Goal: Task Accomplishment & Management: Manage account settings

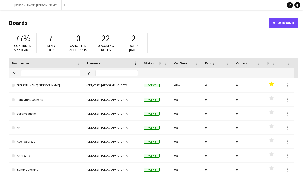
click at [6, 6] on app-icon "Menu" at bounding box center [5, 5] width 4 height 4
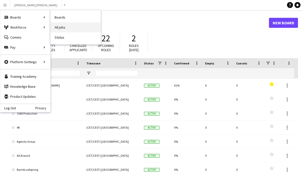
click at [66, 29] on link "All jobs" at bounding box center [76, 27] width 50 height 10
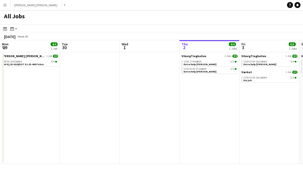
scroll to position [0, 120]
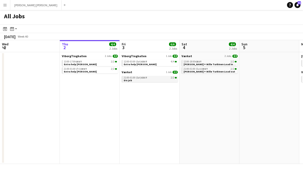
click at [133, 79] on span "21:00-01:00 (Sat) CEST" at bounding box center [136, 77] width 24 height 3
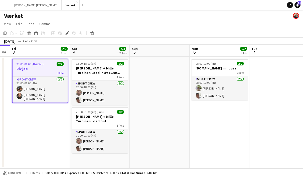
scroll to position [0, 156]
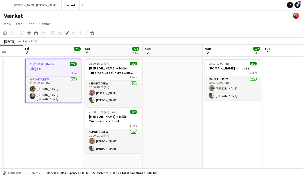
click at [53, 74] on div "1 Role" at bounding box center [53, 73] width 55 height 4
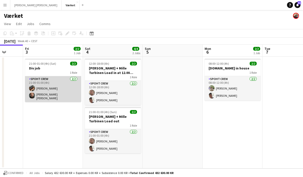
click at [56, 79] on app-card-role "Spoht Crew [DATE] 21:00-01:00 (4h) [PERSON_NAME] [PERSON_NAME] [PERSON_NAME]" at bounding box center [53, 89] width 56 height 26
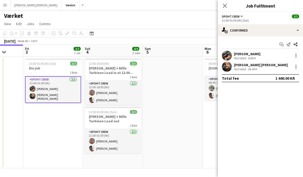
click at [225, 65] on app-user-avatar at bounding box center [227, 67] width 10 height 10
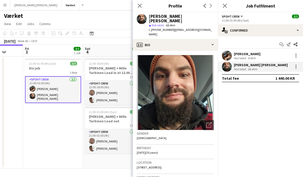
scroll to position [0, 0]
click at [140, 5] on icon "Close pop-in" at bounding box center [139, 5] width 5 height 5
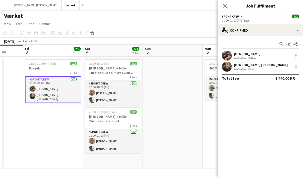
click at [188, 96] on app-date-cell at bounding box center [173, 113] width 60 height 112
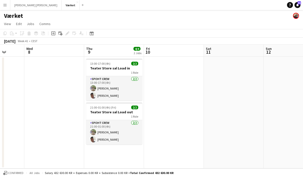
scroll to position [0, 151]
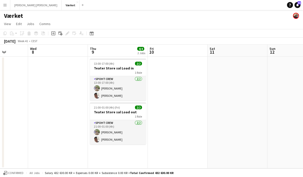
click at [7, 7] on app-icon "Menu" at bounding box center [5, 5] width 4 height 4
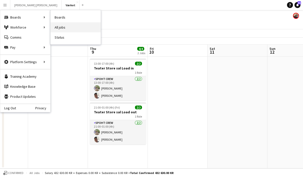
click at [69, 29] on link "All jobs" at bounding box center [76, 27] width 50 height 10
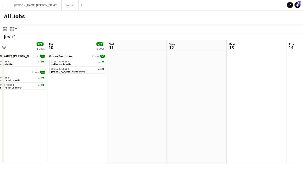
scroll to position [0, 132]
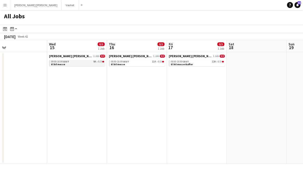
click at [89, 60] on div "08:00-16:00 CEST 9A • 0/3" at bounding box center [77, 61] width 53 height 3
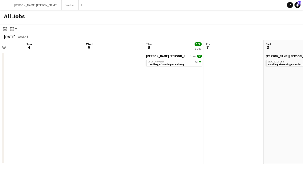
scroll to position [0, 142]
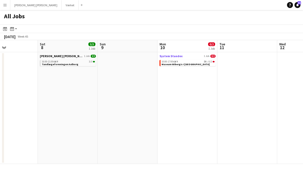
click at [199, 56] on link "System Standex 1 Job 0/2" at bounding box center [187, 56] width 56 height 4
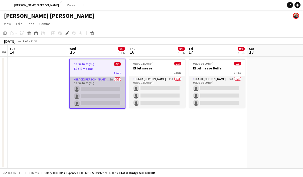
click at [101, 81] on app-card-role "Black Luna Crew (Danny) 9A 0/3 08:00-16:00 (8h) single-neutral-actions single-n…" at bounding box center [97, 93] width 55 height 32
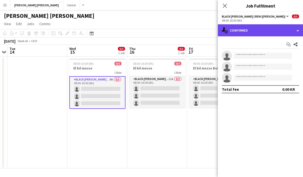
click at [301, 33] on div "single-neutral-actions-check-2 Confirmed" at bounding box center [260, 30] width 85 height 12
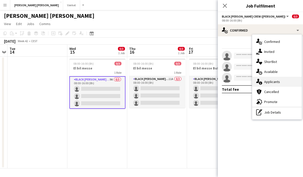
click at [283, 81] on div "single-neutral-actions-information Applicants" at bounding box center [277, 82] width 50 height 10
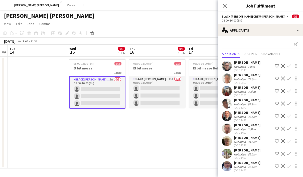
scroll to position [0, 0]
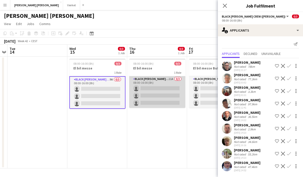
click at [160, 81] on app-card-role "Black Luna Crew (Danny) 11A 0/3 08:00-16:00 (8h) single-neutral-actions single-…" at bounding box center [157, 92] width 56 height 32
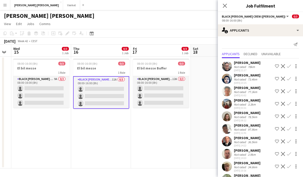
scroll to position [0, 138]
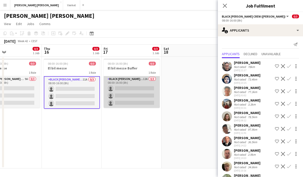
click at [130, 80] on app-card-role "Black Luna Crew (Danny) 12A 0/3 08:00-16:00 (8h) single-neutral-actions single-…" at bounding box center [132, 92] width 56 height 32
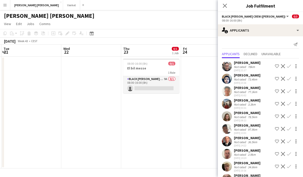
scroll to position [0, 144]
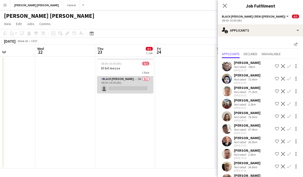
click at [131, 80] on app-card-role "Black Luna Crew (Danny) 9A 0/1 08:00-16:00 (8h) single-neutral-actions" at bounding box center [125, 84] width 56 height 17
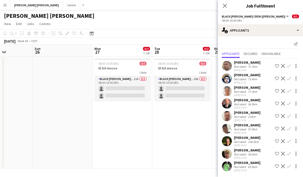
scroll to position [0, 156]
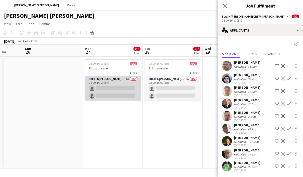
click at [116, 82] on app-card-role "Black Luna Crew (Danny) 11A 0/2 08:00-16:00 (8h) single-neutral-actions single-…" at bounding box center [113, 88] width 56 height 24
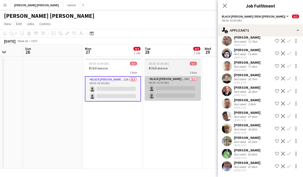
scroll to position [25, 0]
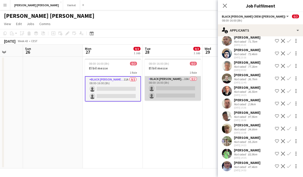
click at [172, 83] on app-card-role "Black Luna Crew (Danny) 10A 0/2 08:00-16:00 (8h) single-neutral-actions single-…" at bounding box center [173, 88] width 56 height 24
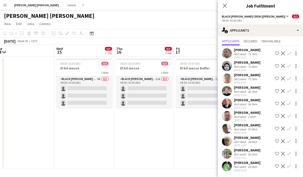
scroll to position [0, 118]
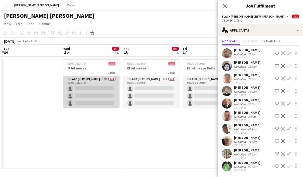
click at [97, 83] on app-card-role "Black Luna Crew (Danny) 9A 0/3 08:00-16:00 (8h) single-neutral-actions single-n…" at bounding box center [91, 92] width 56 height 32
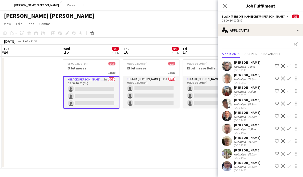
scroll to position [0, 0]
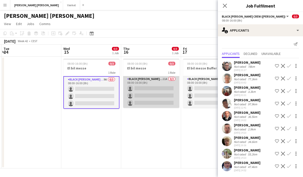
click at [142, 78] on app-card-role "Black Luna Crew (Danny) 11A 0/3 08:00-16:00 (8h) single-neutral-actions single-…" at bounding box center [151, 92] width 56 height 32
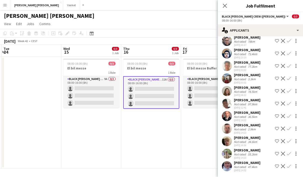
scroll to position [25, 0]
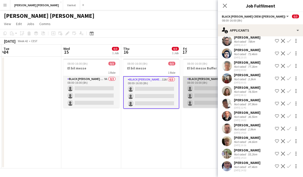
click at [201, 81] on app-card-role "Black Luna Crew (Danny) 12A 0/3 08:00-16:00 (8h) single-neutral-actions single-…" at bounding box center [211, 92] width 56 height 32
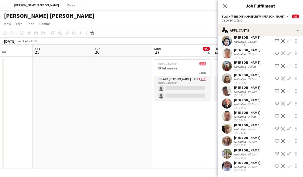
scroll to position [0, 137]
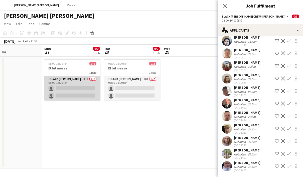
click at [77, 81] on app-card-role "Black Luna Crew (Danny) 11A 0/2 08:00-16:00 (8h) single-neutral-actions single-…" at bounding box center [72, 88] width 56 height 24
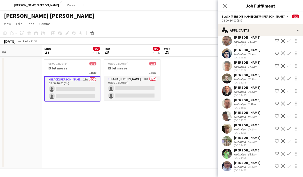
scroll to position [25, 0]
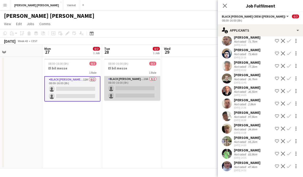
click at [137, 80] on app-card-role "Black Luna Crew (Danny) 10A 0/2 08:00-16:00 (8h) single-neutral-actions single-…" at bounding box center [132, 88] width 56 height 24
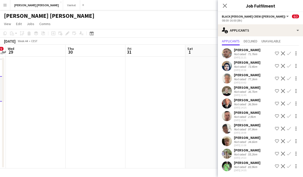
scroll to position [0, 173]
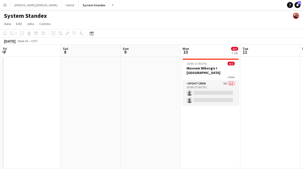
scroll to position [0, 191]
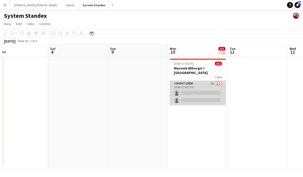
click at [202, 81] on app-card-role "Spoht Crew 5A 0/2 10:00-17:00 (7h) single-neutral-actions single-neutral-actions" at bounding box center [198, 93] width 56 height 24
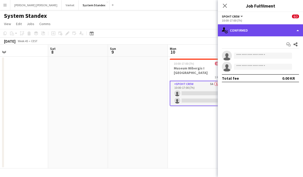
click at [270, 32] on div "single-neutral-actions-check-2 Confirmed" at bounding box center [260, 30] width 85 height 12
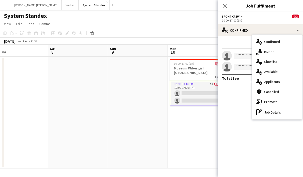
click at [278, 83] on span "Applicants" at bounding box center [272, 81] width 16 height 5
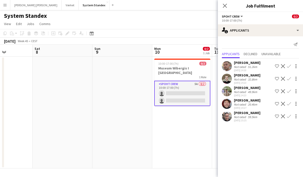
scroll to position [0, 210]
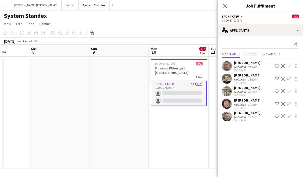
click at [289, 66] on app-icon "Confirm" at bounding box center [289, 66] width 4 height 4
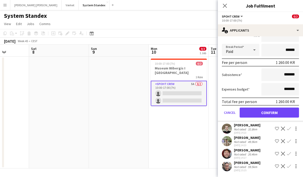
scroll to position [65, 0]
click at [269, 111] on button "Confirm" at bounding box center [268, 112] width 59 height 10
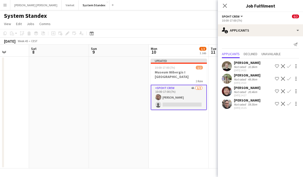
click at [289, 79] on app-icon "Confirm" at bounding box center [289, 79] width 4 height 4
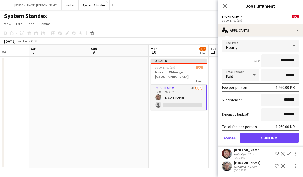
scroll to position [52, 0]
click at [266, 137] on button "Confirm" at bounding box center [268, 137] width 59 height 10
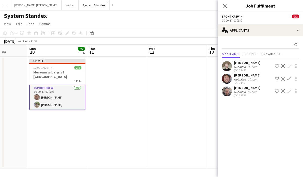
scroll to position [0, 212]
click at [173, 132] on app-date-cell at bounding box center [177, 113] width 60 height 112
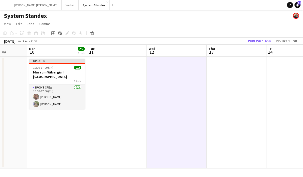
click at [263, 41] on button "Publish 1 job" at bounding box center [259, 41] width 27 height 7
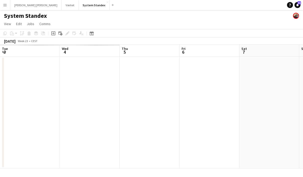
scroll to position [0, 120]
click at [6, 5] on app-icon "Menu" at bounding box center [5, 5] width 4 height 4
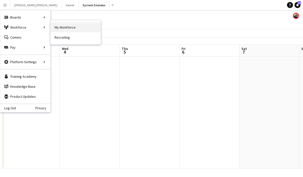
click at [71, 29] on link "My Workforce" at bounding box center [76, 27] width 50 height 10
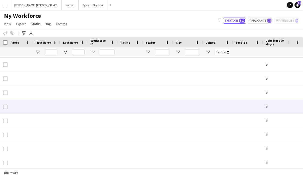
type input "**********"
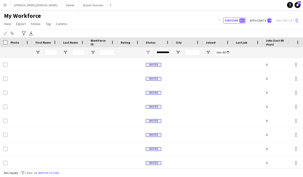
click at [5, 5] on app-icon "Menu" at bounding box center [5, 5] width 4 height 4
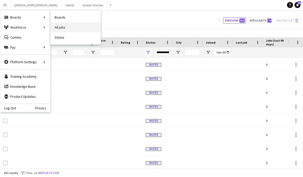
click at [76, 29] on link "All jobs" at bounding box center [76, 27] width 50 height 10
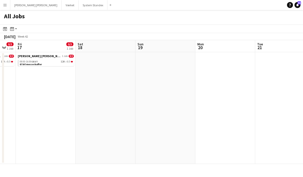
scroll to position [0, 157]
